Goal: Task Accomplishment & Management: Use online tool/utility

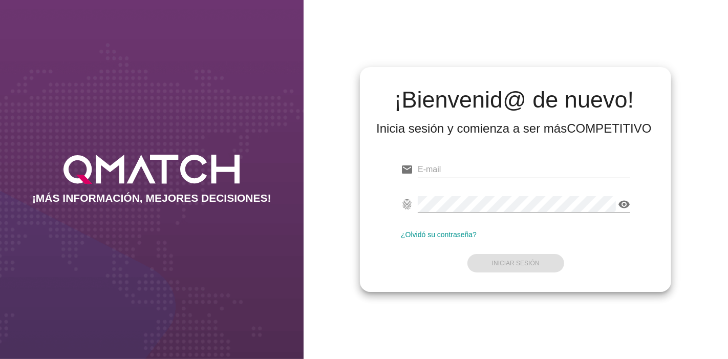
type input "[EMAIL_ADDRESS][PERSON_NAME][DOMAIN_NAME]"
click at [548, 260] on form "email [EMAIL_ADDRESS][PERSON_NAME][DOMAIN_NAME] fingerprint visibility ¿Olvidó …" at bounding box center [515, 215] width 229 height 121
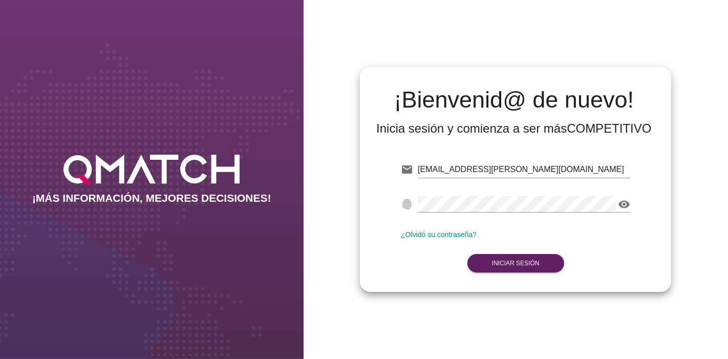
click at [488, 272] on form "email [EMAIL_ADDRESS][PERSON_NAME][DOMAIN_NAME] fingerprint visibility ¿Olvidó …" at bounding box center [515, 215] width 229 height 121
click at [497, 260] on strong "Iniciar Sesión" at bounding box center [516, 262] width 48 height 7
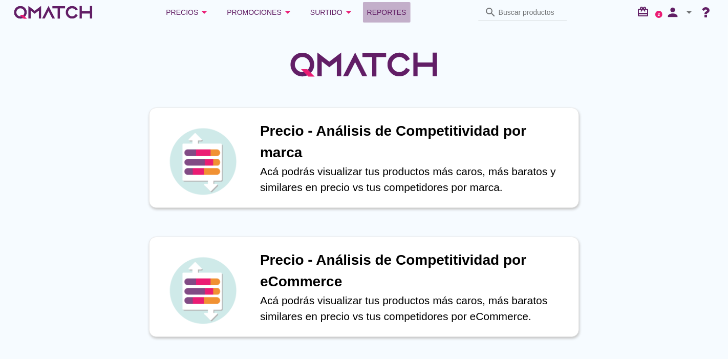
click at [389, 2] on link "Reportes" at bounding box center [387, 12] width 48 height 20
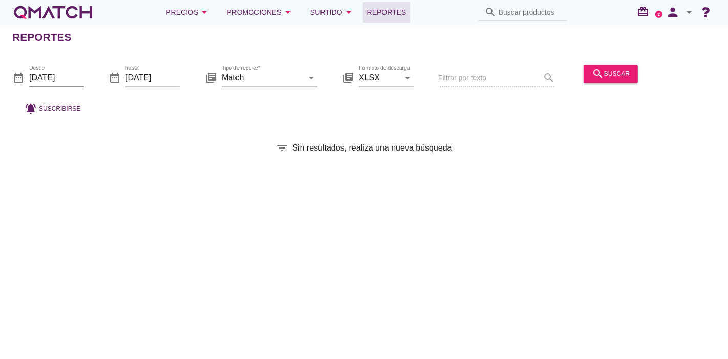
click at [45, 79] on input "[DATE]" at bounding box center [56, 78] width 55 height 16
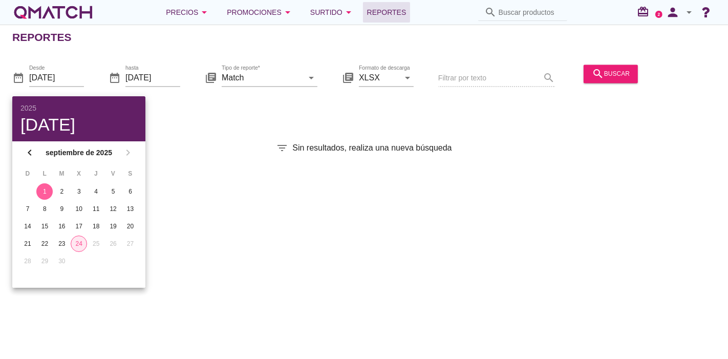
click at [77, 244] on div "24" at bounding box center [78, 243] width 15 height 9
type input "[DATE]"
click at [277, 231] on div "Reportes date_range Desde [DATE] date_range hasta [DATE] library_books Tipo de …" at bounding box center [364, 192] width 728 height 334
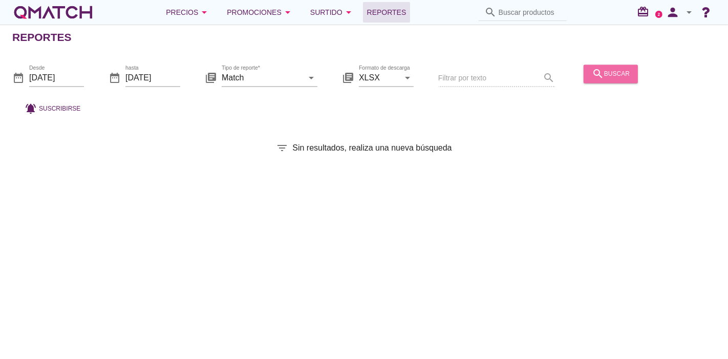
click at [598, 77] on icon "search" at bounding box center [598, 74] width 12 height 12
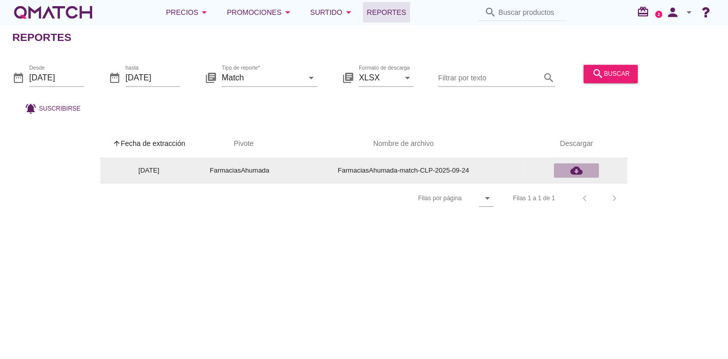
click at [575, 165] on icon "cloud_download" at bounding box center [576, 170] width 12 height 12
